Goal: Task Accomplishment & Management: Use online tool/utility

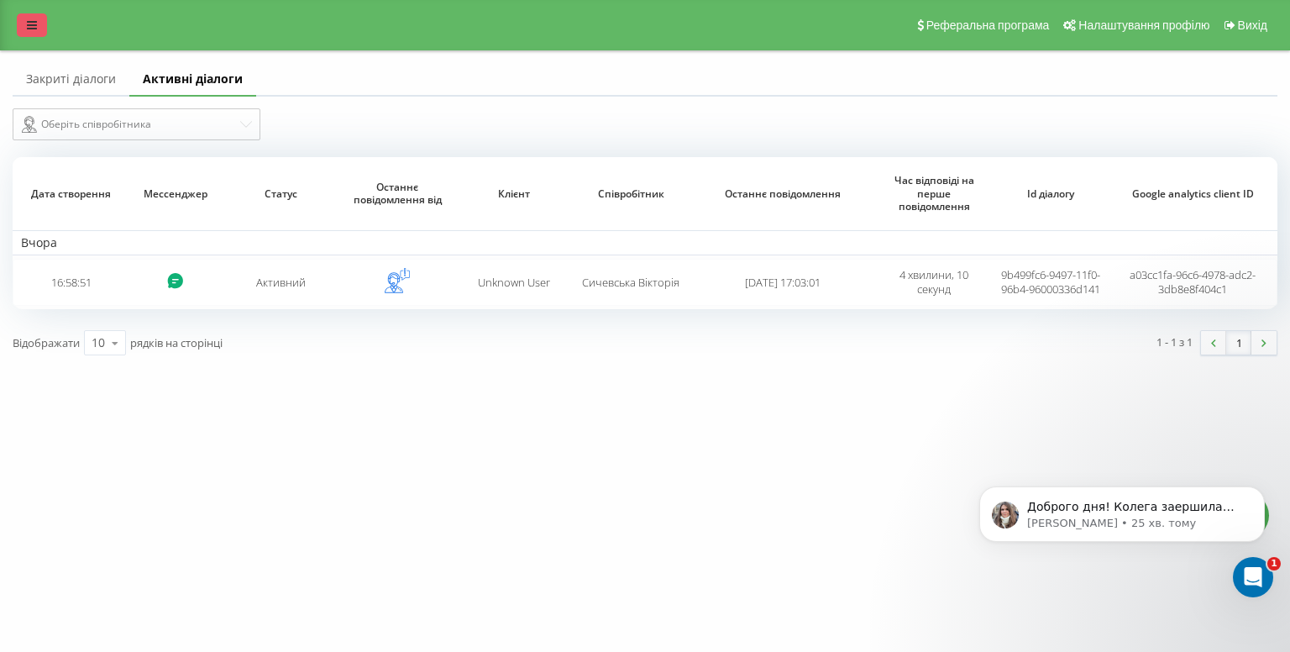
click at [32, 14] on link at bounding box center [32, 25] width 30 height 24
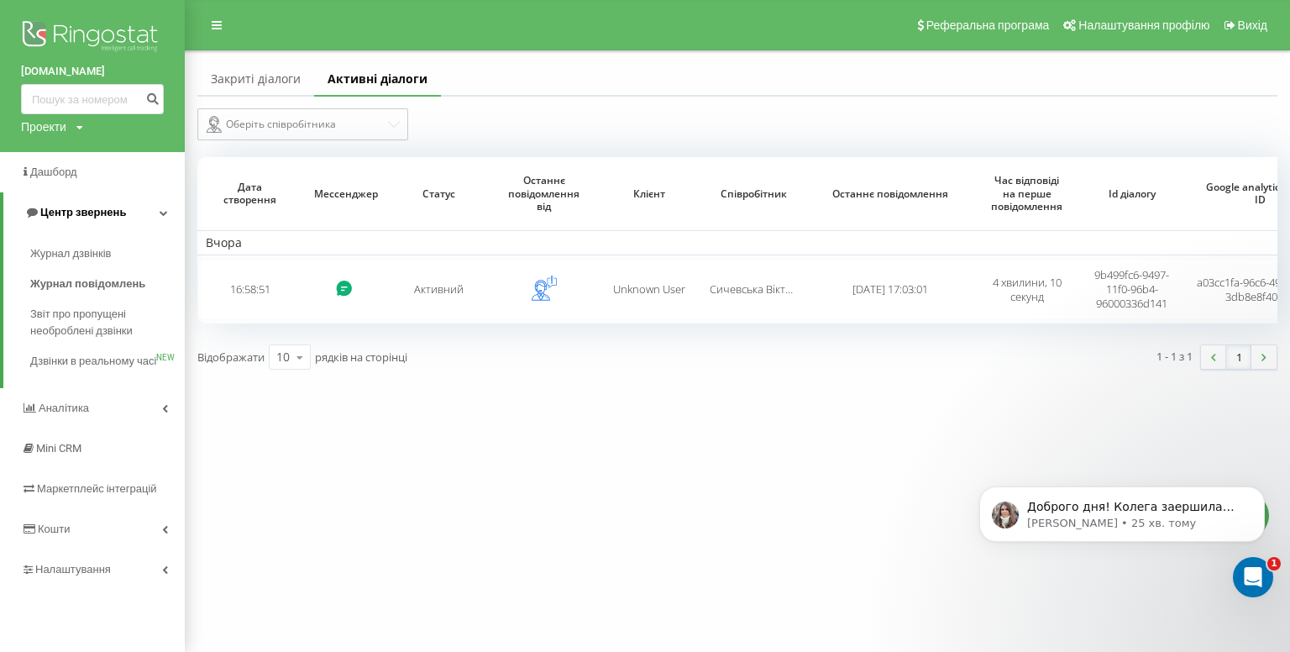
click at [57, 211] on span "Центр звернень" at bounding box center [83, 212] width 86 height 13
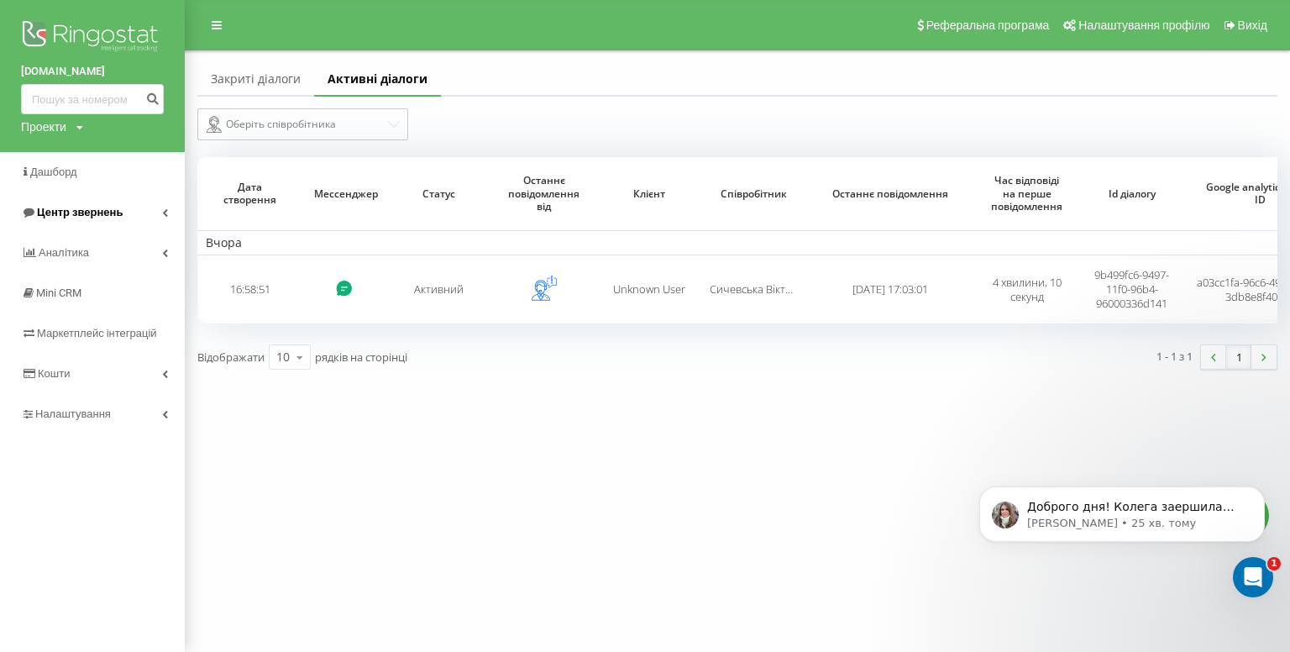
click at [109, 217] on span "Центр звернень" at bounding box center [80, 212] width 86 height 13
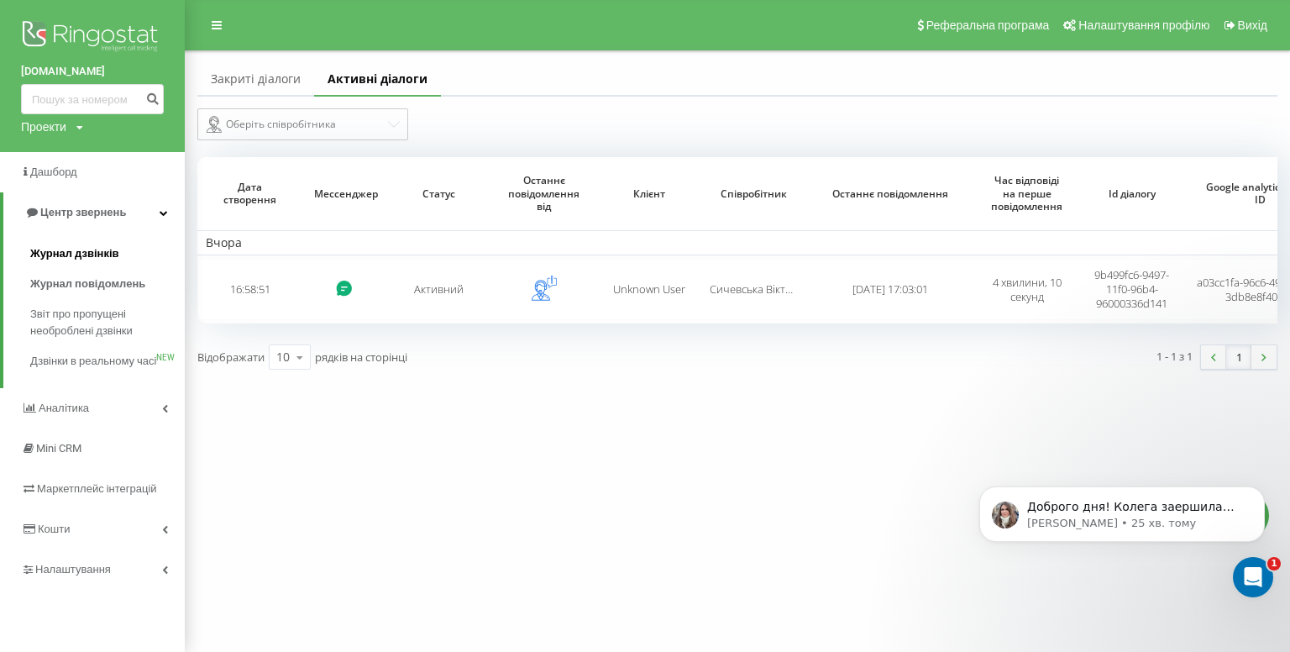
click at [97, 254] on span "Журнал дзвінків" at bounding box center [74, 253] width 89 height 17
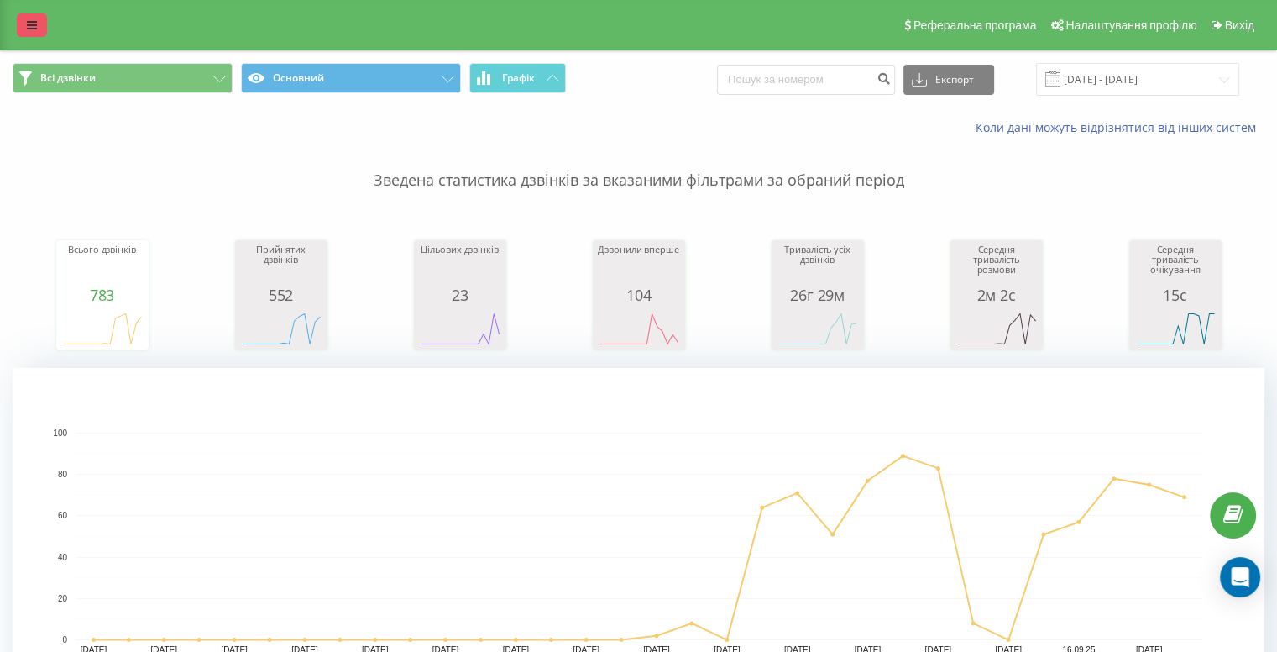
click at [34, 28] on icon at bounding box center [32, 25] width 10 height 12
click at [34, 28] on div "[DOMAIN_NAME] Проекти [DOMAIN_NAME] Дашборд Центр звернень Журнал дзвінків Журн…" at bounding box center [638, 326] width 1277 height 652
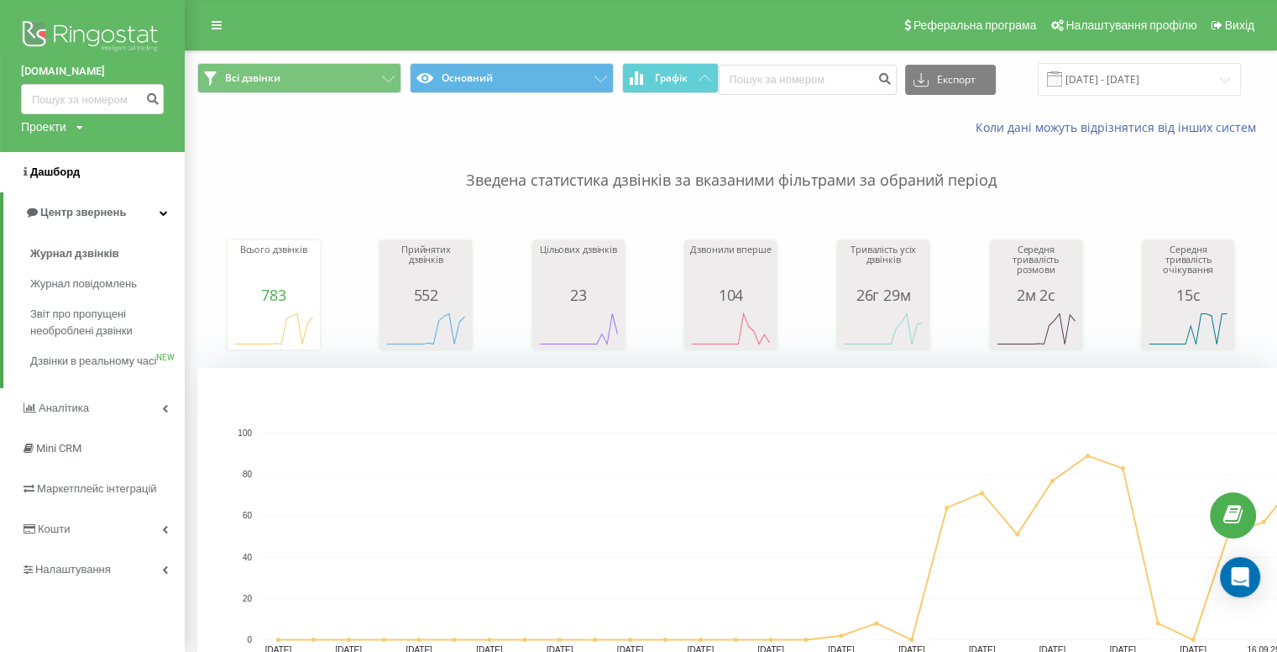
click at [50, 165] on span "Дашборд" at bounding box center [55, 171] width 50 height 13
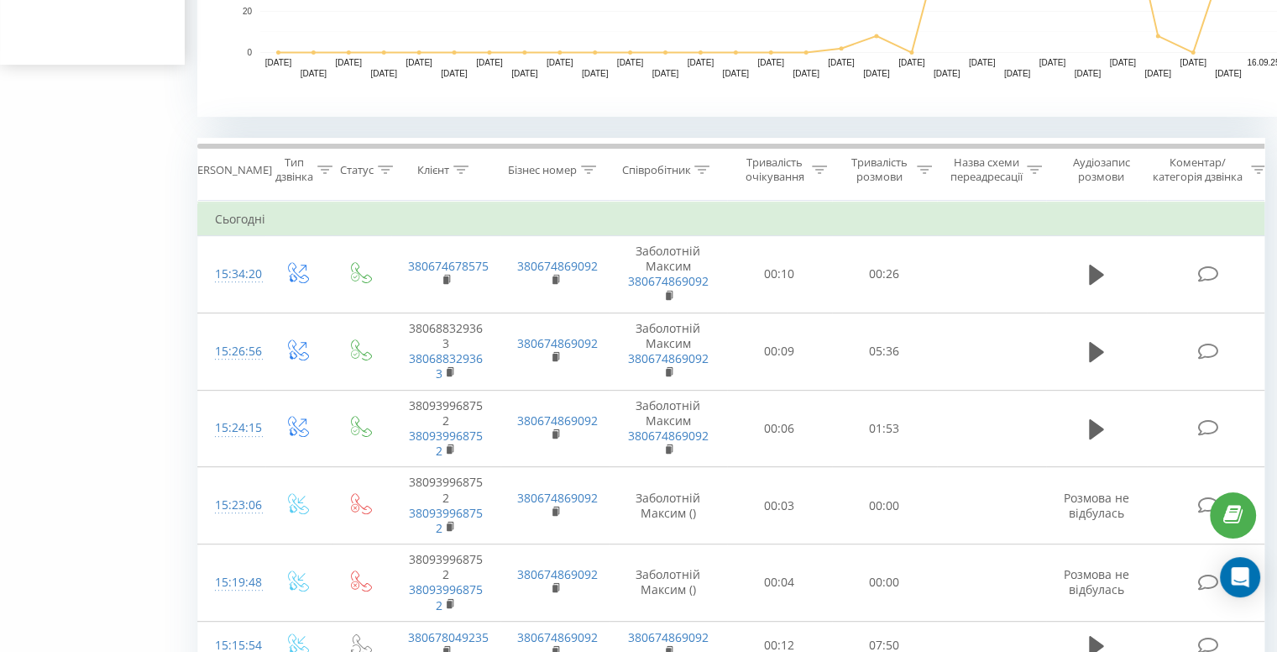
scroll to position [592, 0]
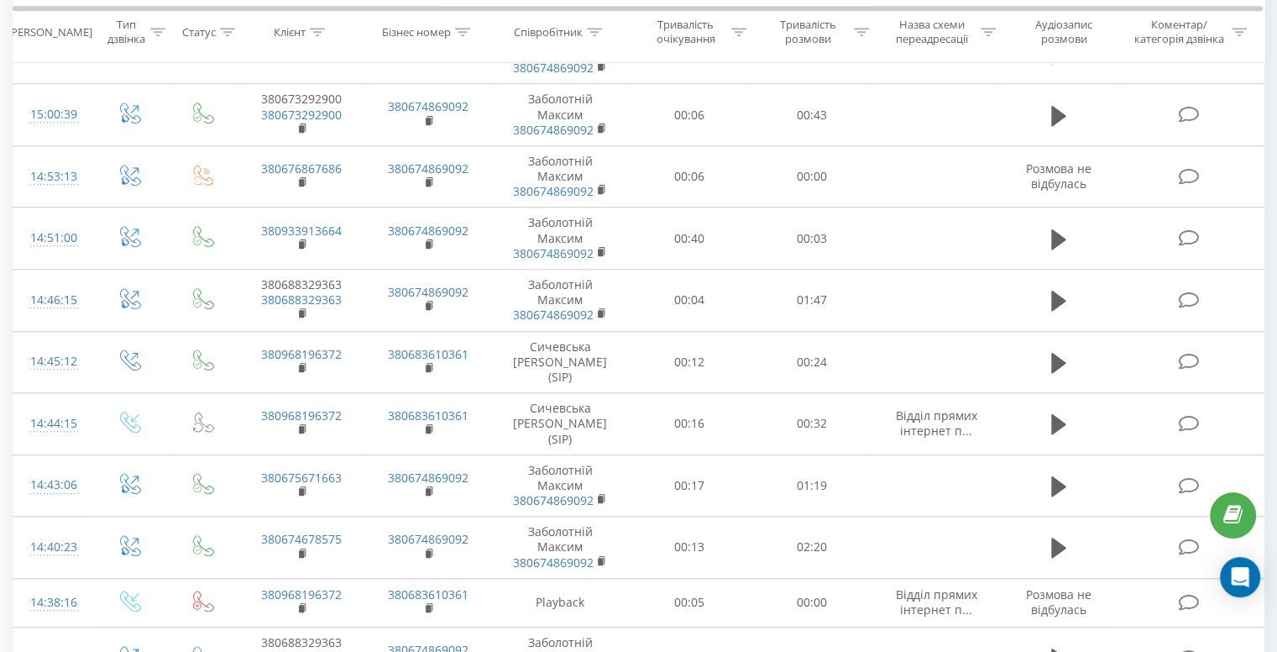
scroll to position [1696, 0]
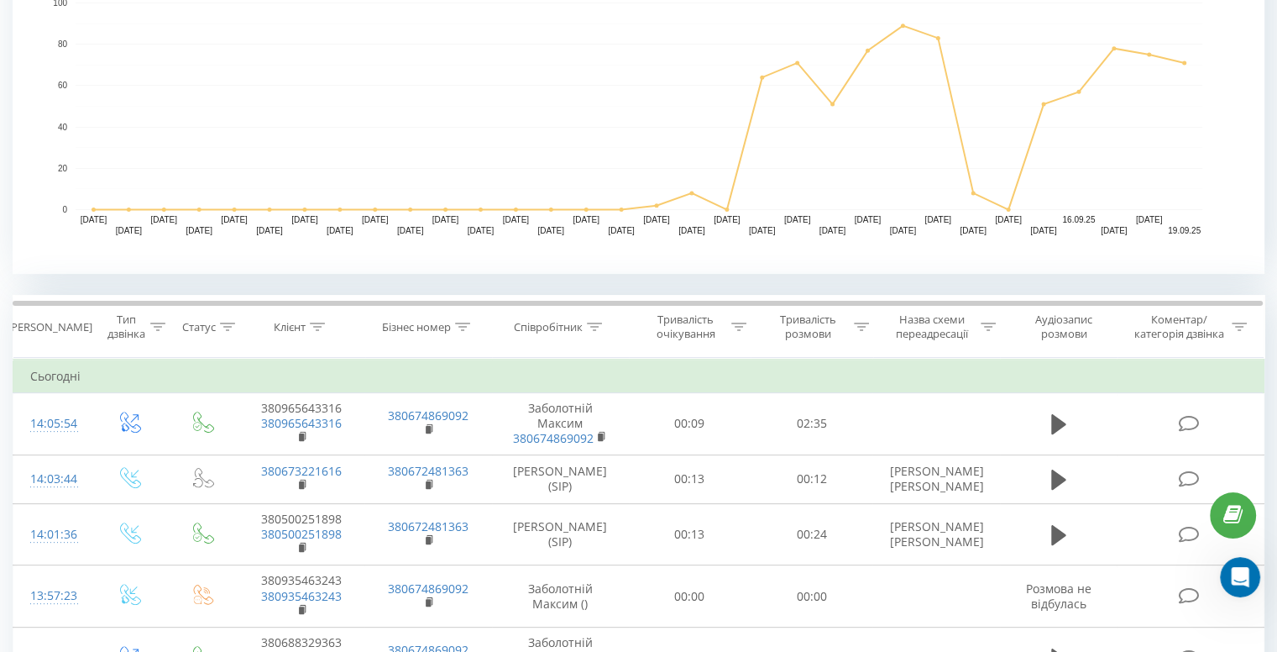
scroll to position [10, 0]
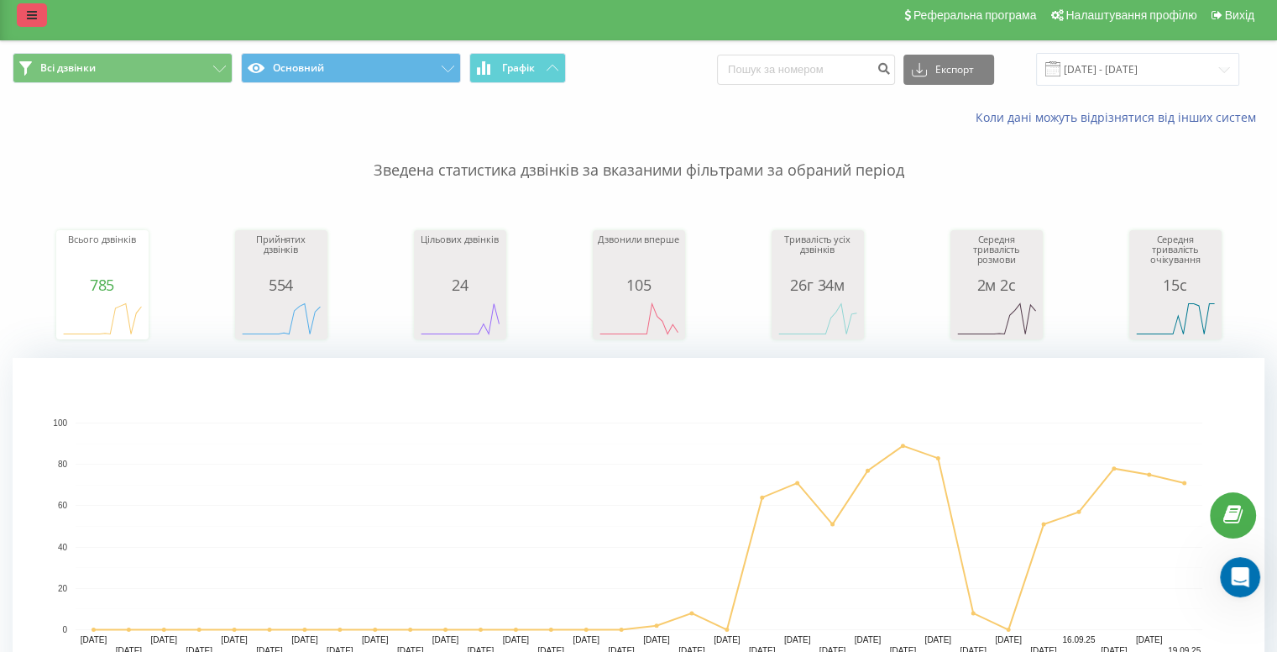
click at [34, 25] on link at bounding box center [32, 15] width 30 height 24
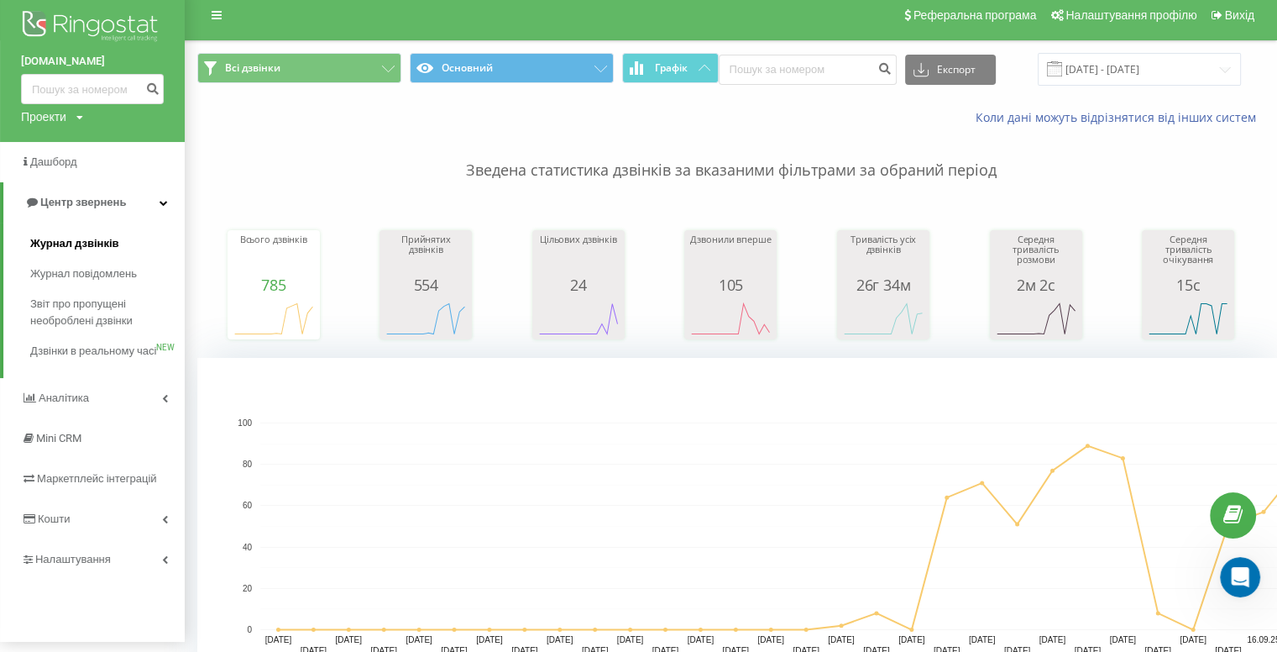
click at [76, 248] on span "Журнал дзвінків" at bounding box center [74, 243] width 89 height 17
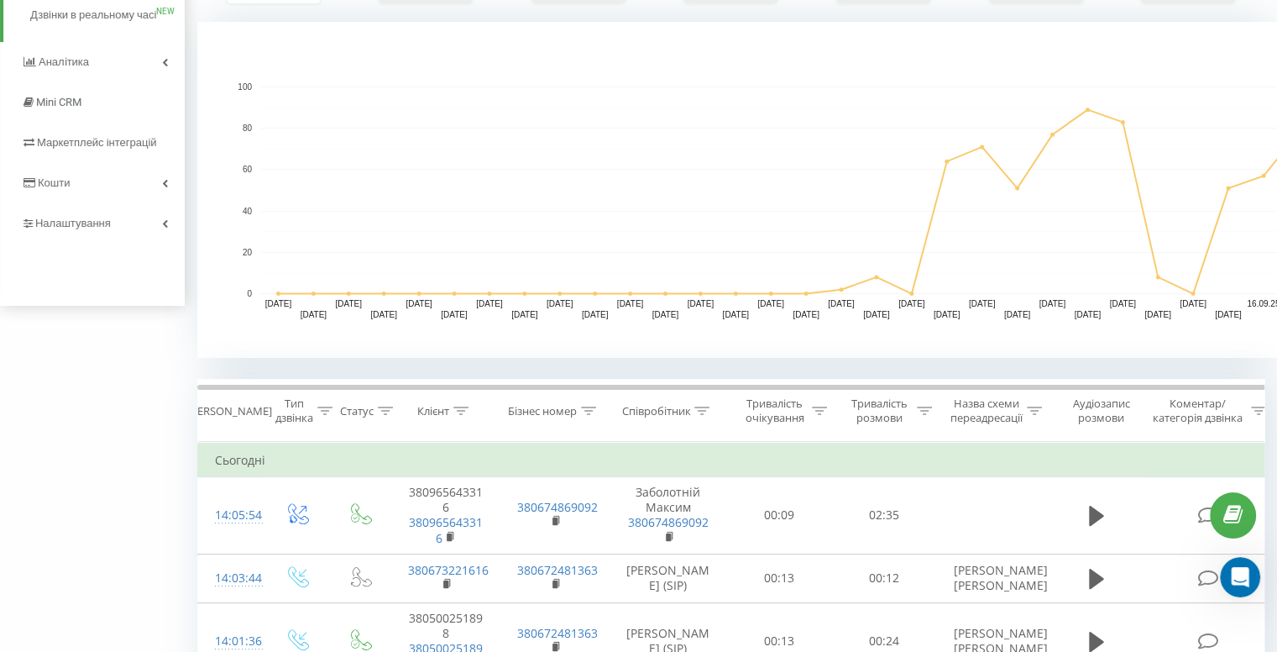
scroll to position [430, 0]
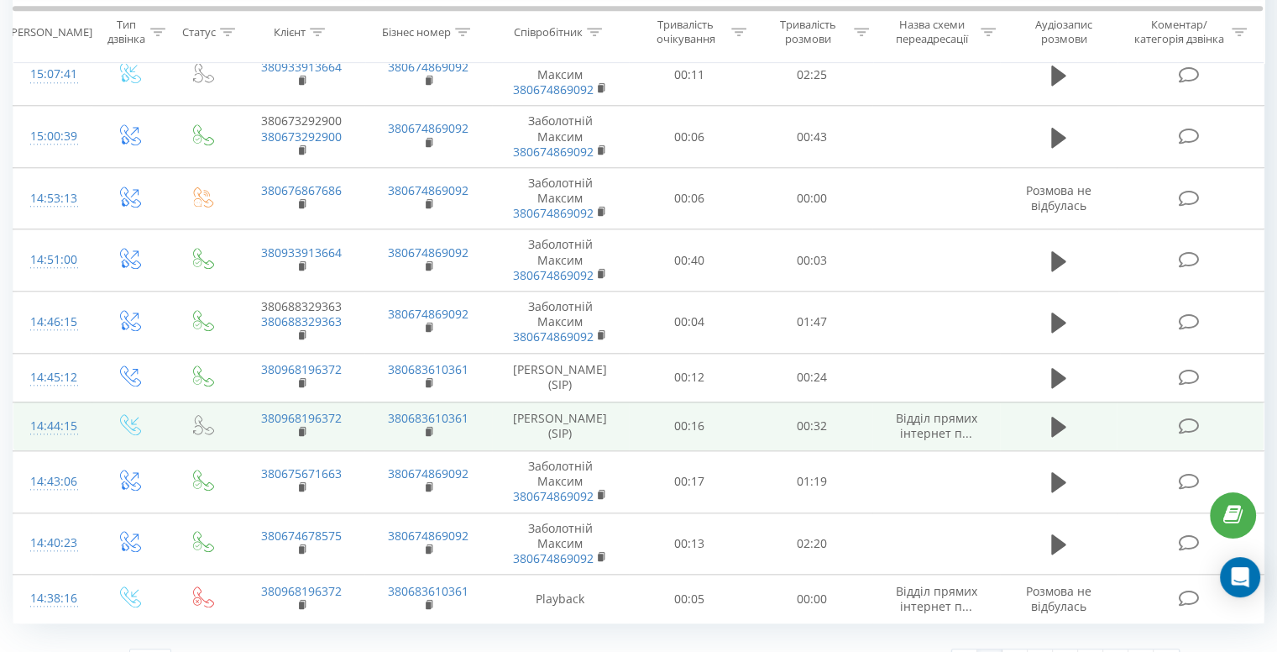
scroll to position [1709, 0]
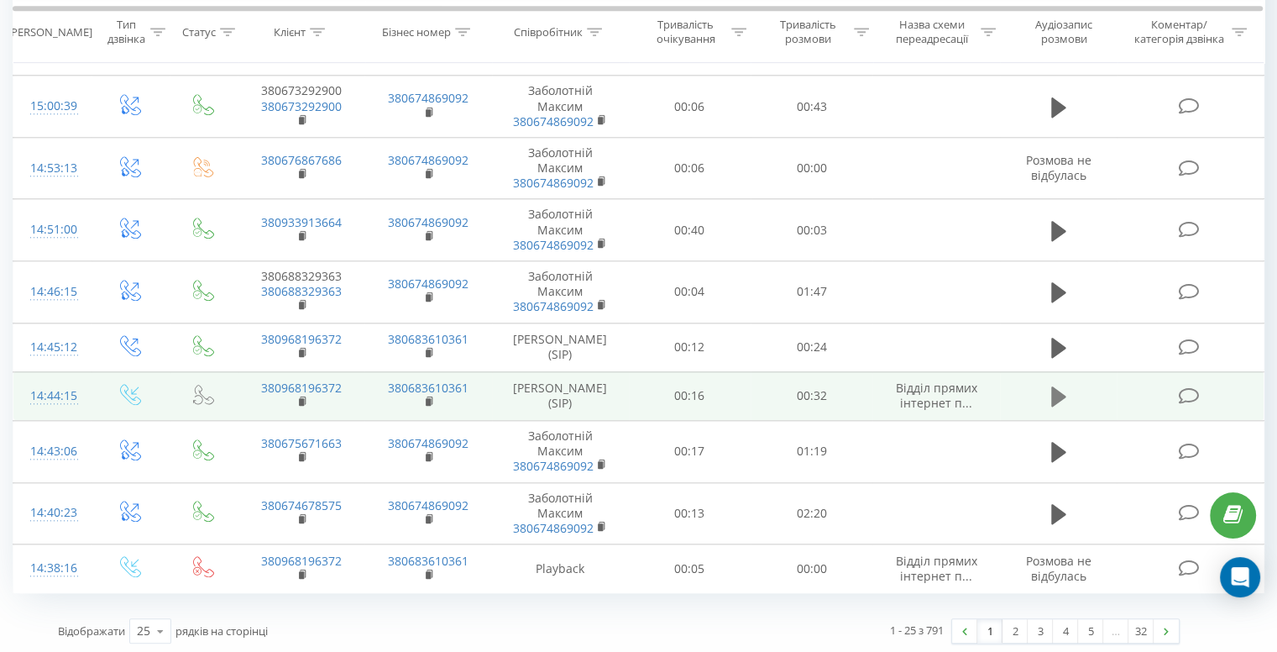
click at [1058, 392] on icon at bounding box center [1058, 396] width 15 height 20
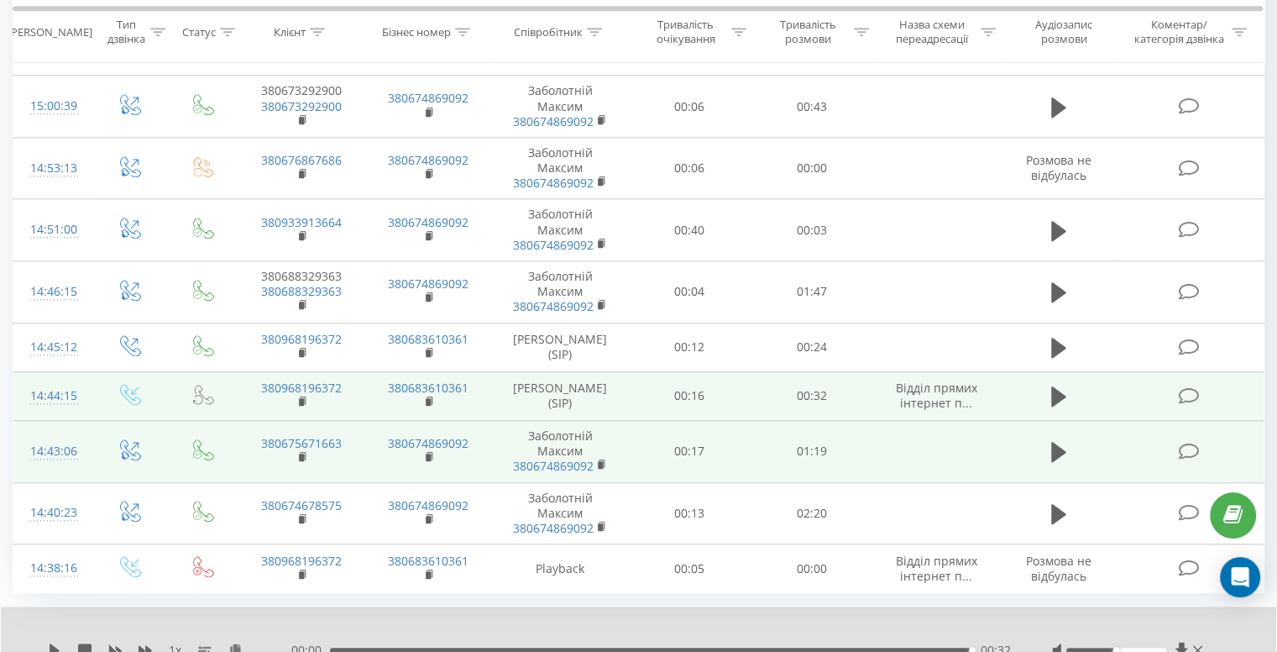
scroll to position [1625, 0]
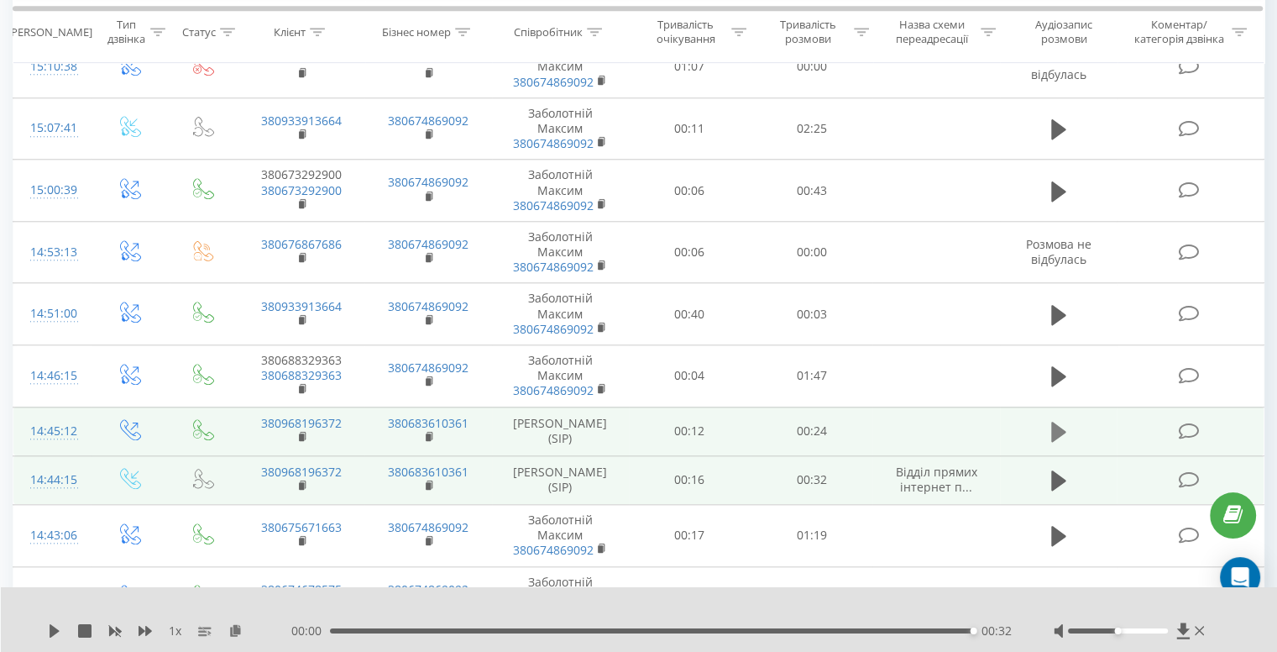
click at [1058, 422] on icon at bounding box center [1058, 431] width 15 height 20
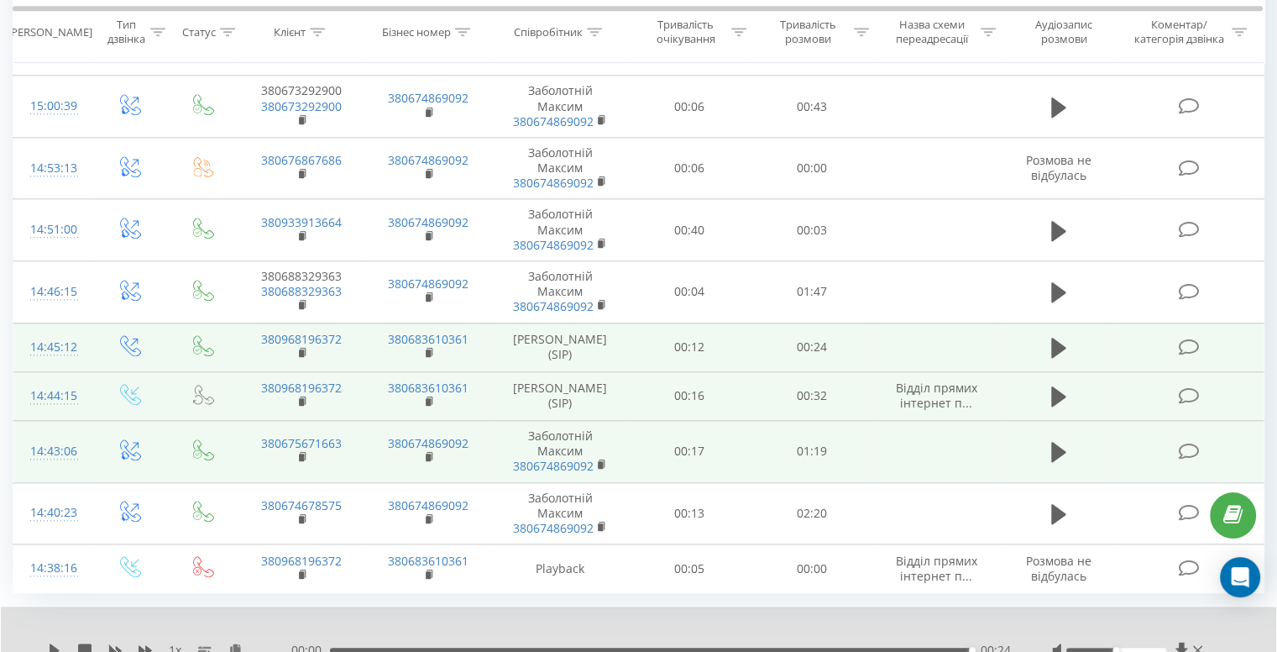
scroll to position [1773, 0]
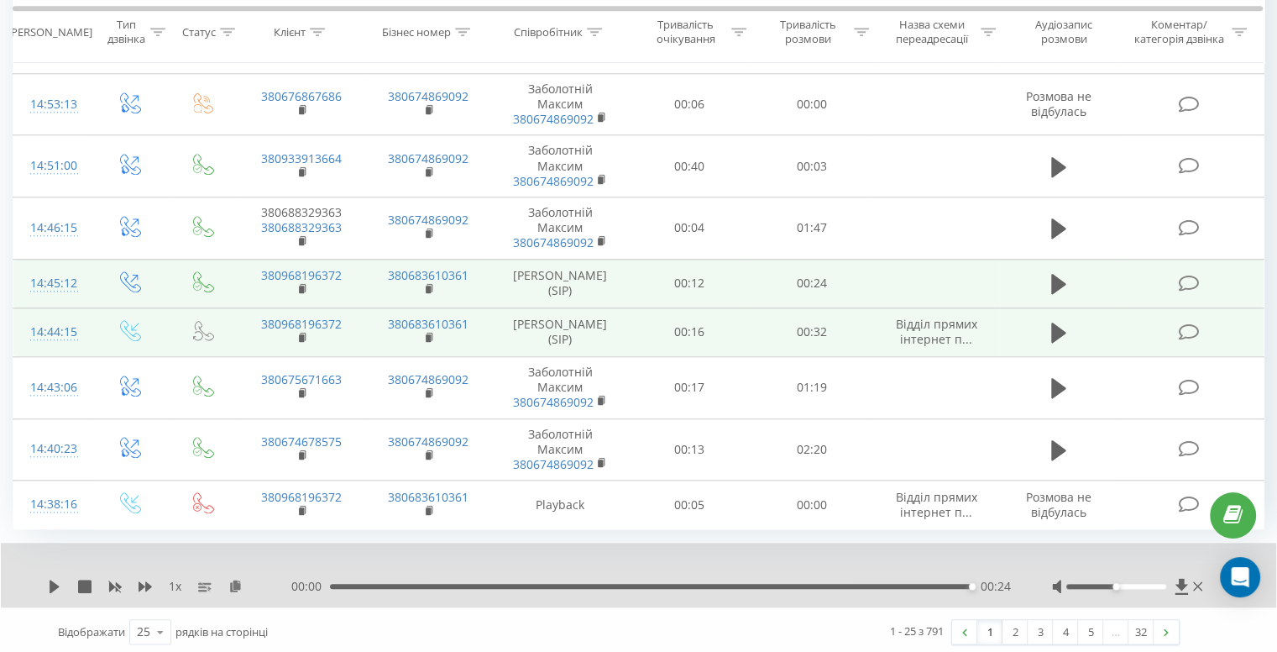
click at [1191, 584] on div at bounding box center [1129, 586] width 154 height 17
click at [1201, 579] on icon at bounding box center [1197, 585] width 9 height 13
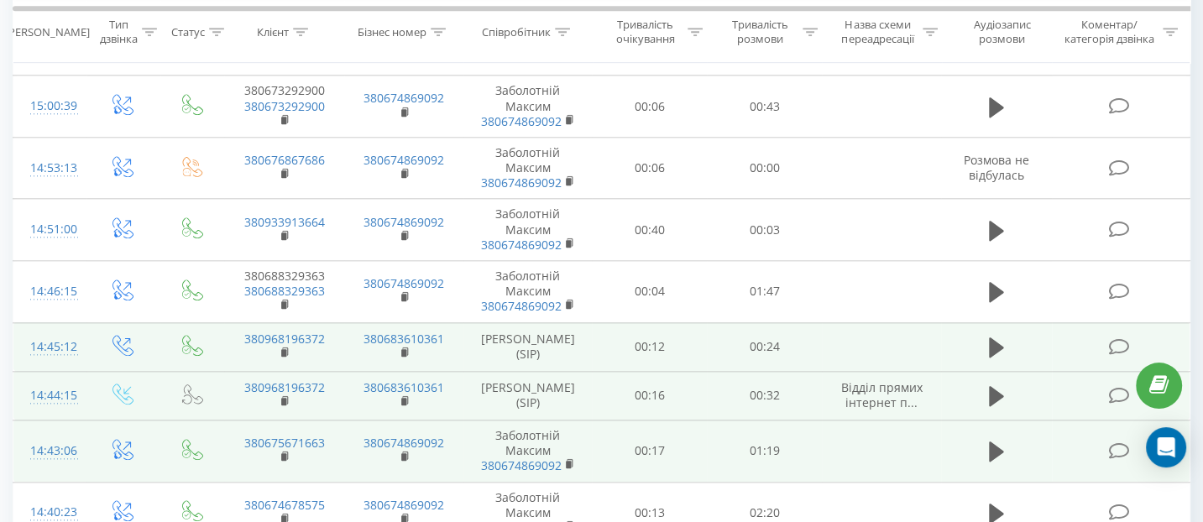
scroll to position [1839, 0]
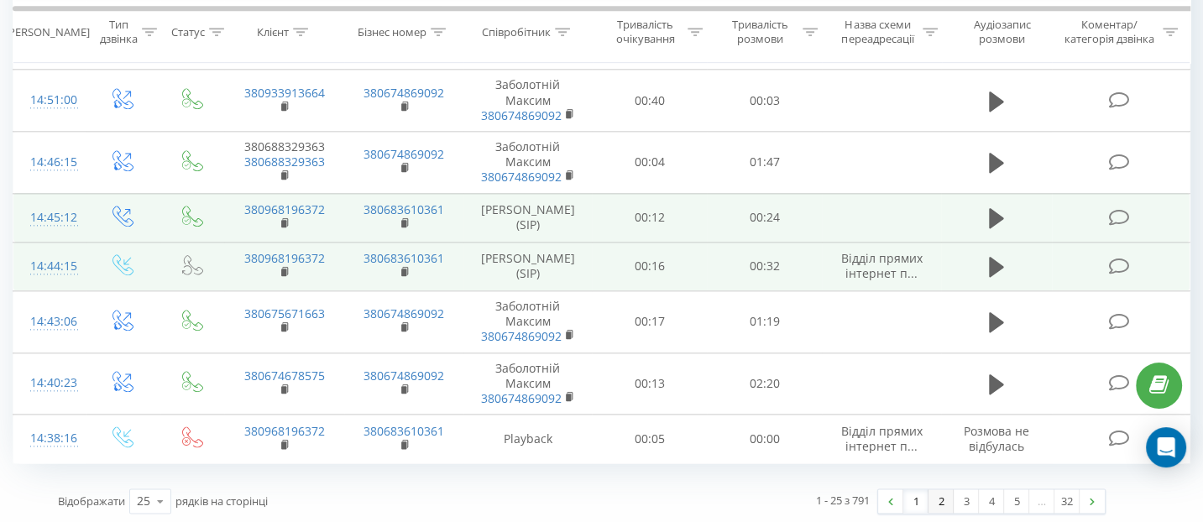
click at [940, 498] on link "2" at bounding box center [941, 501] width 25 height 24
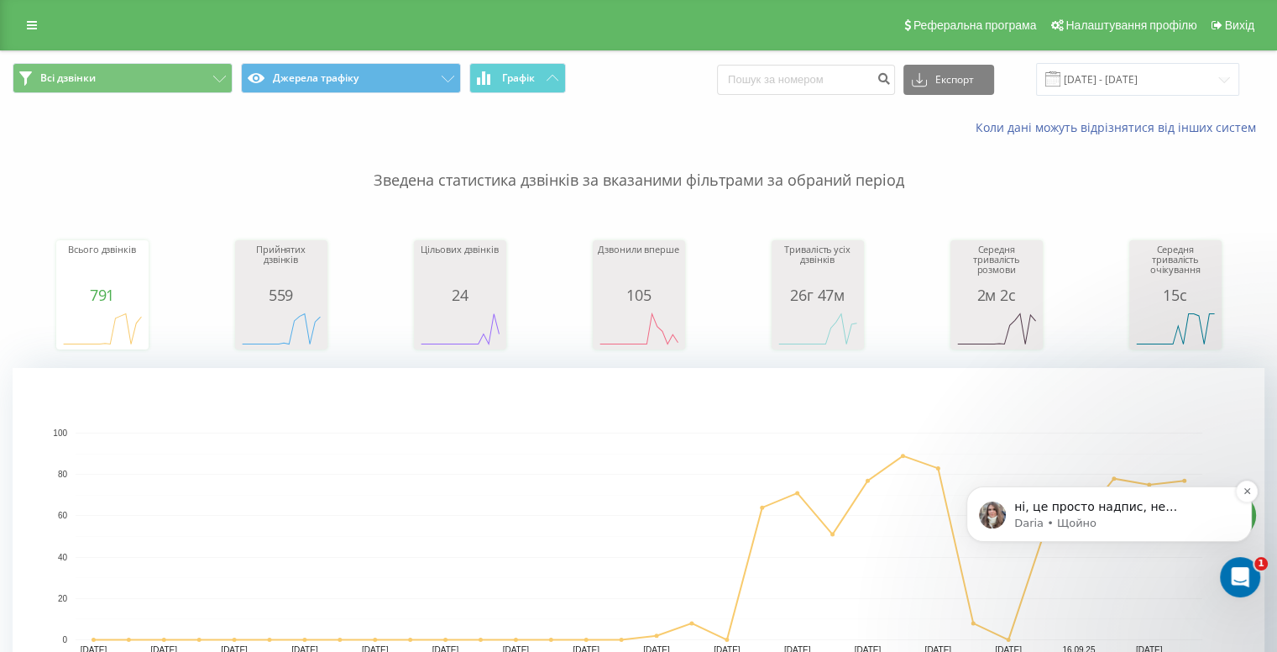
click at [1114, 532] on div "ні, це просто надпис, не відслідковує Daria • Щойно" at bounding box center [1108, 513] width 285 height 55
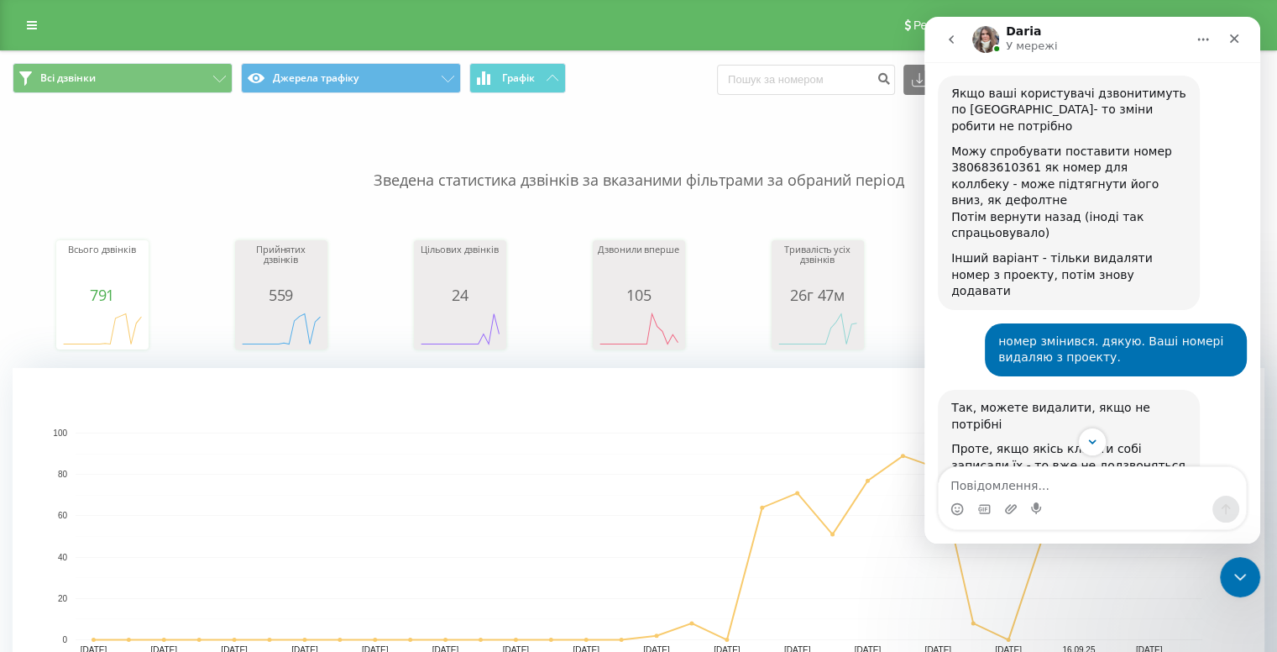
scroll to position [10020, 0]
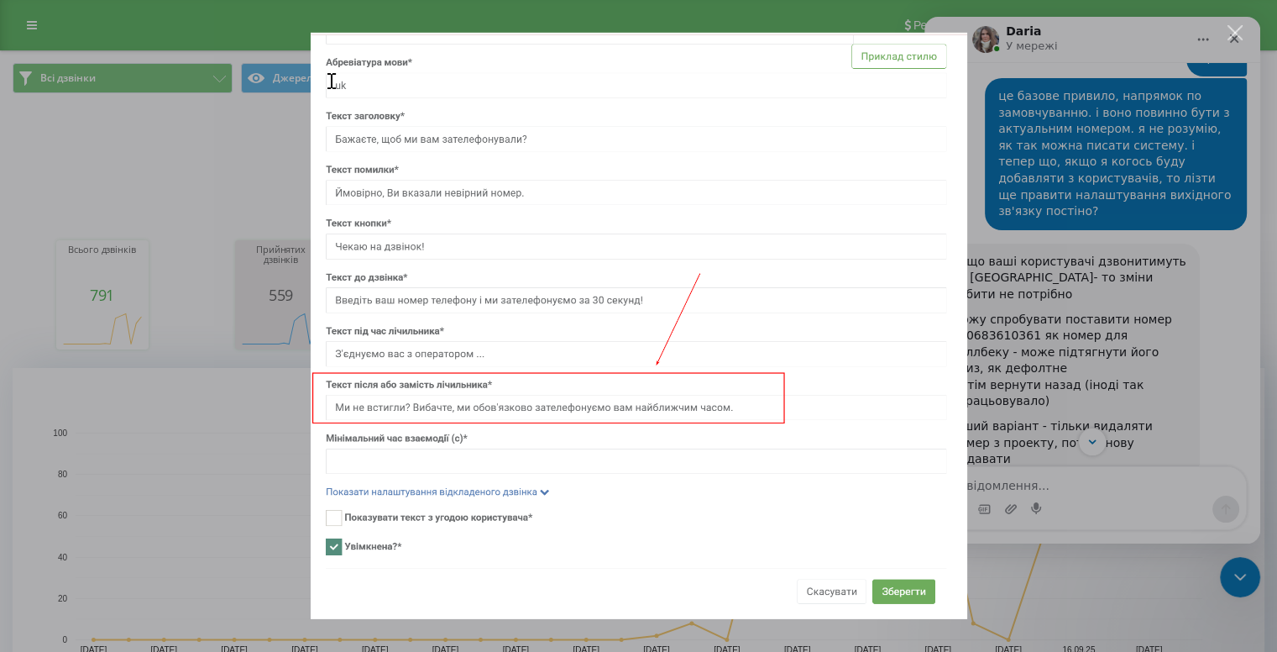
click at [911, 326] on img "Закрити" at bounding box center [638, 326] width 657 height 586
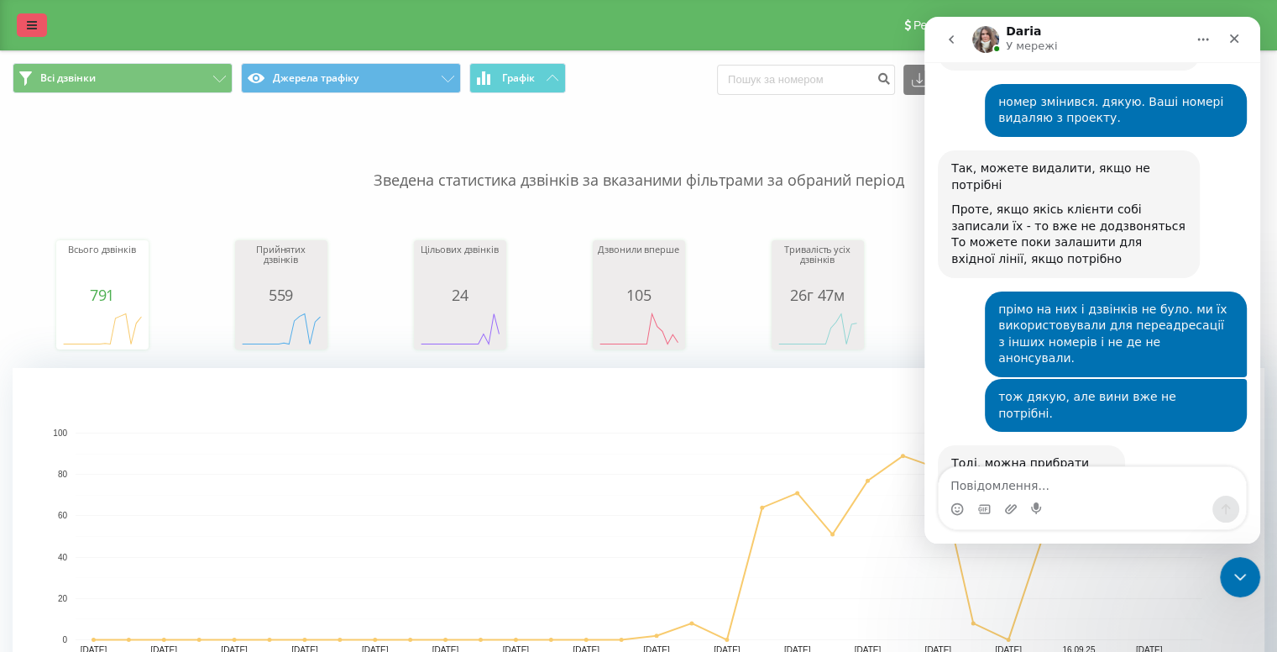
click at [30, 18] on link at bounding box center [32, 25] width 30 height 24
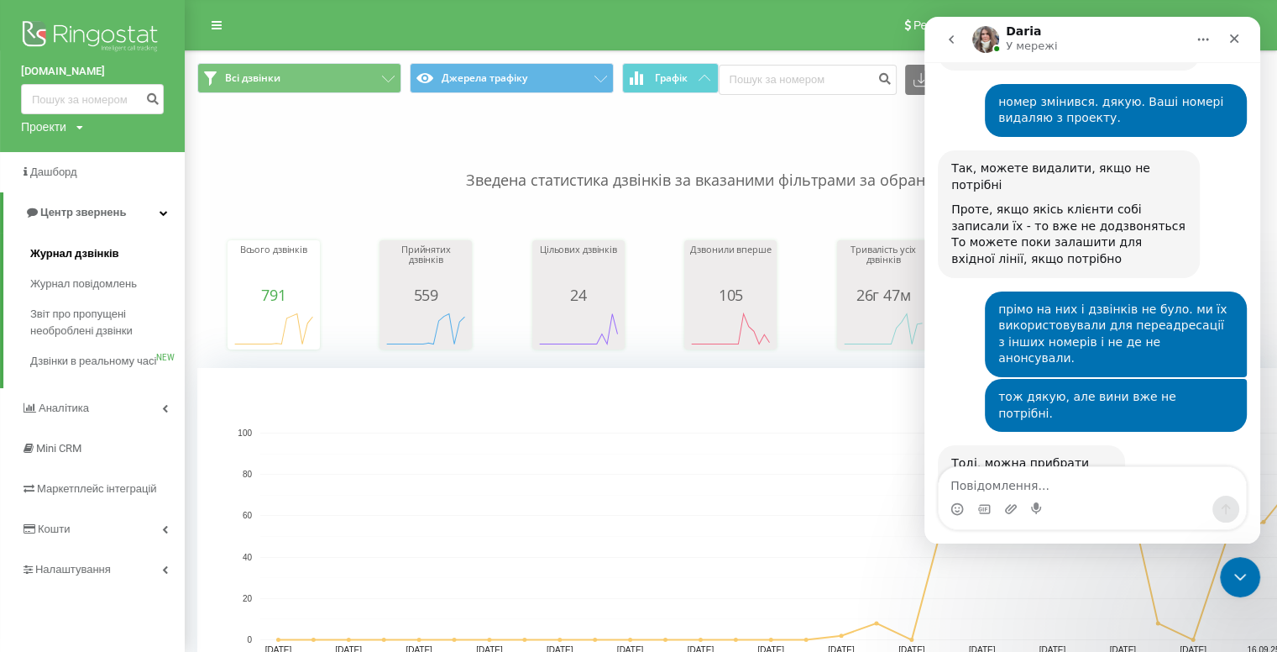
click at [87, 256] on span "Журнал дзвінків" at bounding box center [74, 253] width 89 height 17
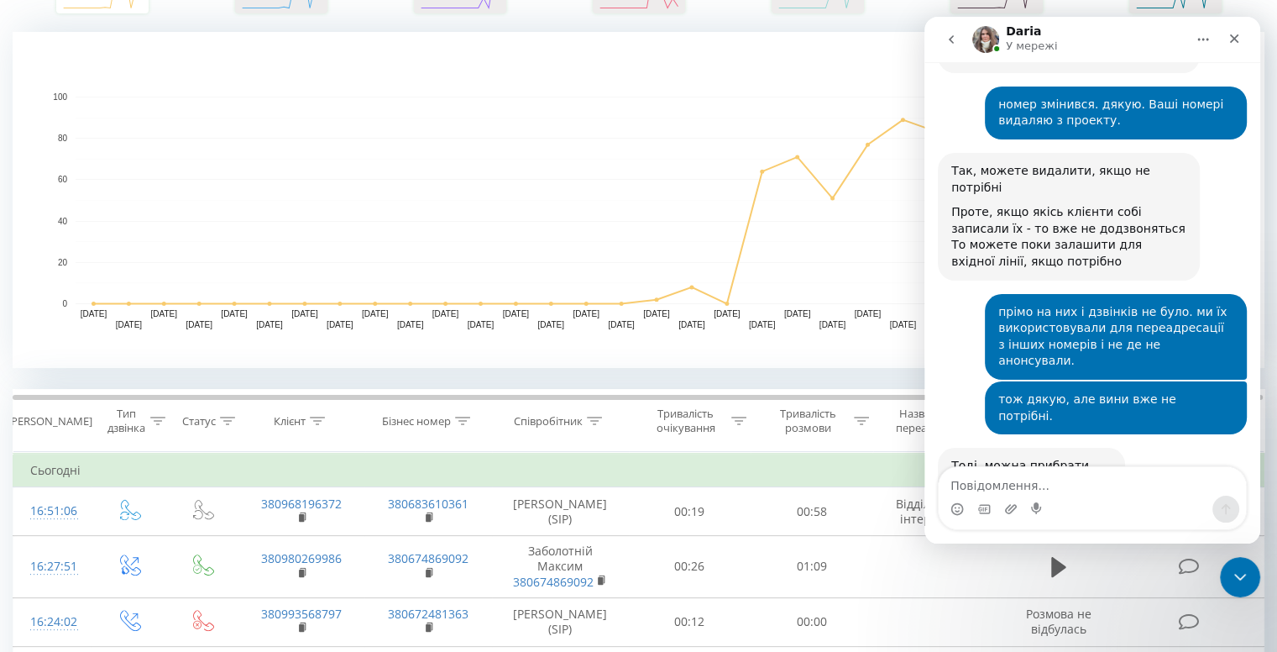
scroll to position [420, 0]
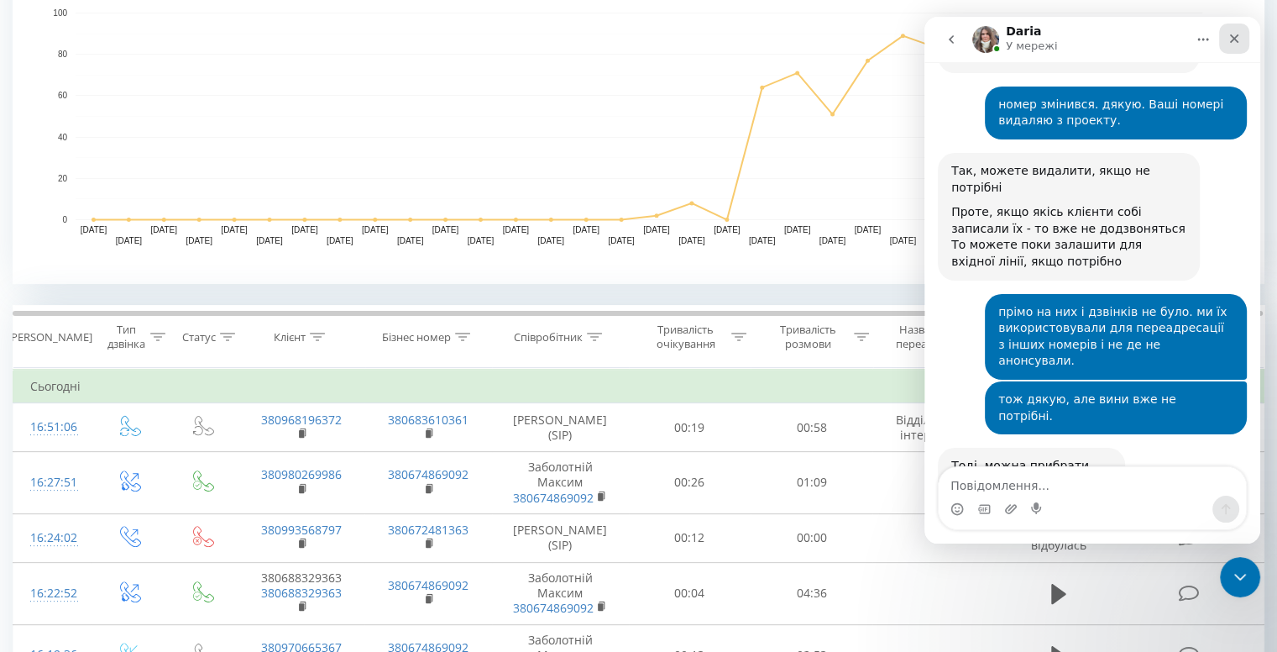
click at [1237, 45] on div "Закрити" at bounding box center [1234, 39] width 30 height 30
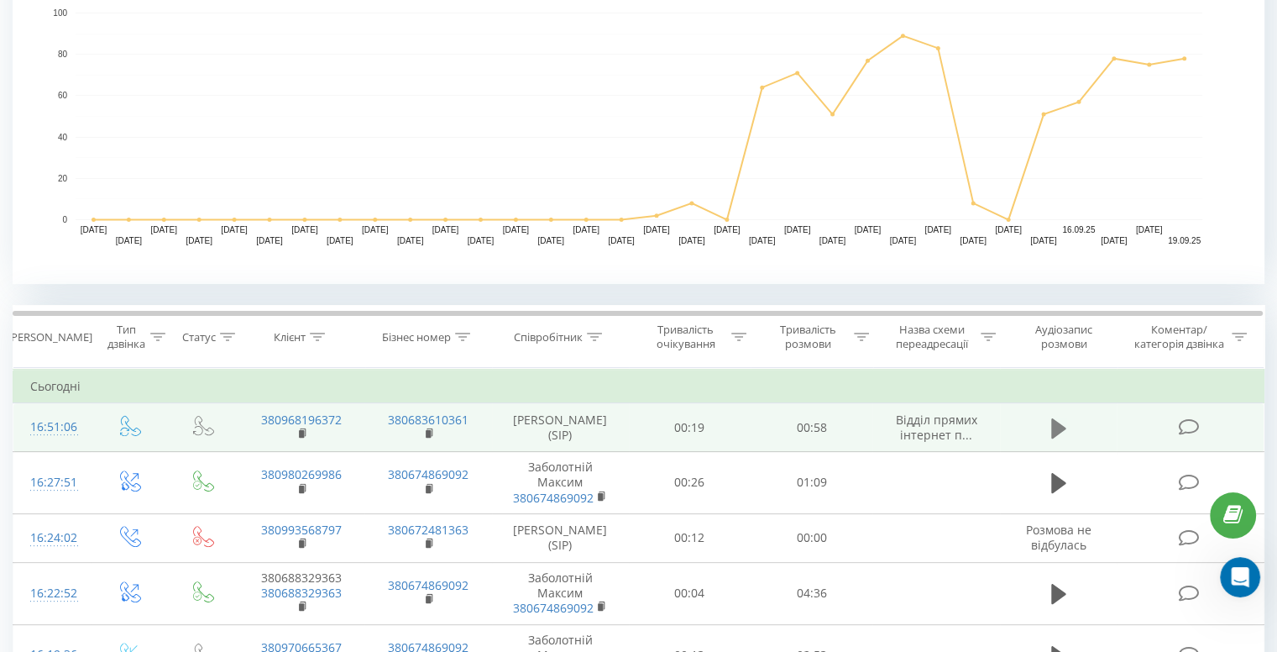
scroll to position [10428, 0]
click at [1061, 431] on icon at bounding box center [1058, 428] width 15 height 24
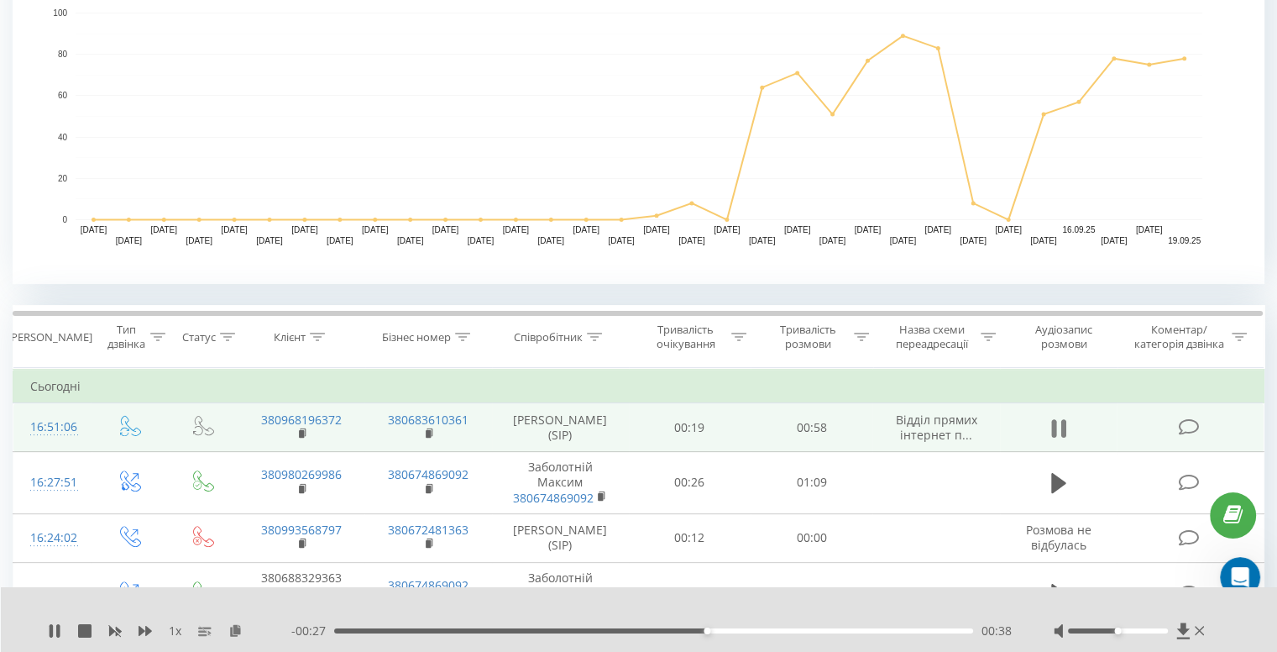
click at [1058, 421] on icon at bounding box center [1058, 428] width 15 height 24
